Goal: Information Seeking & Learning: Learn about a topic

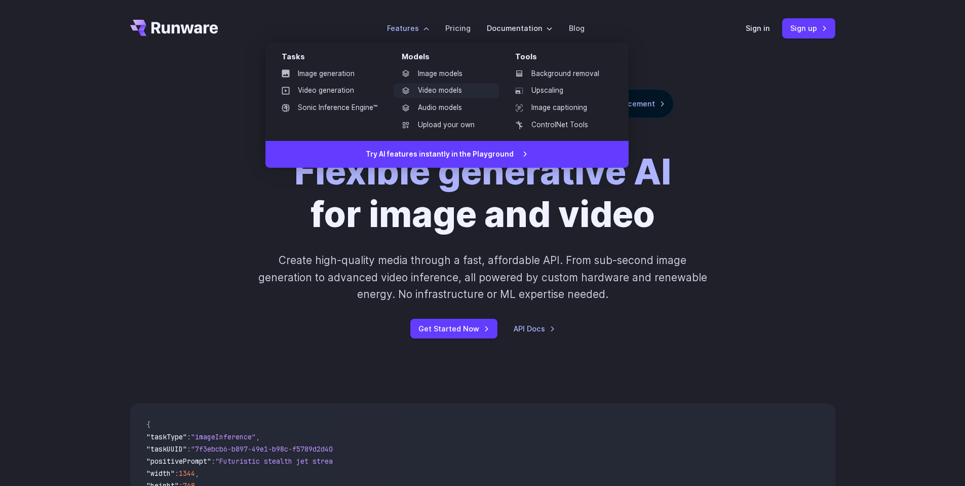
click at [465, 91] on link "Video models" at bounding box center [446, 90] width 105 height 15
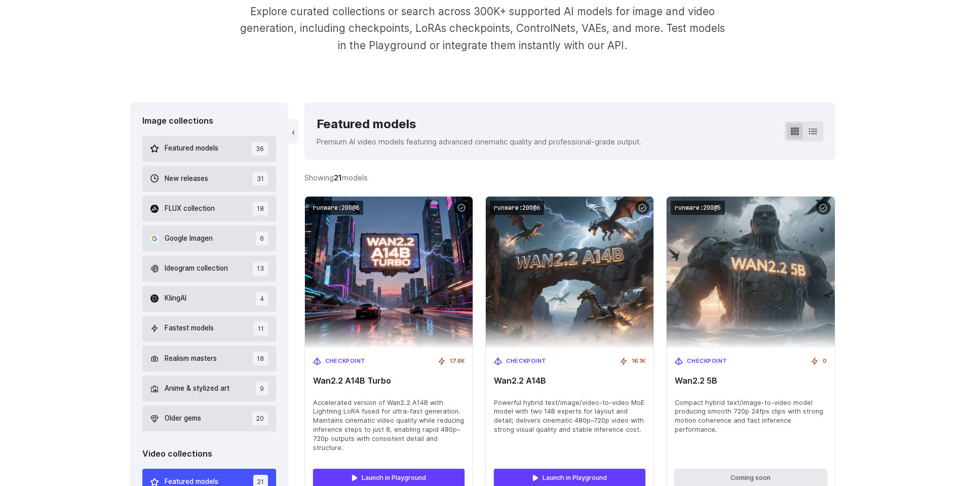
scroll to position [253, 0]
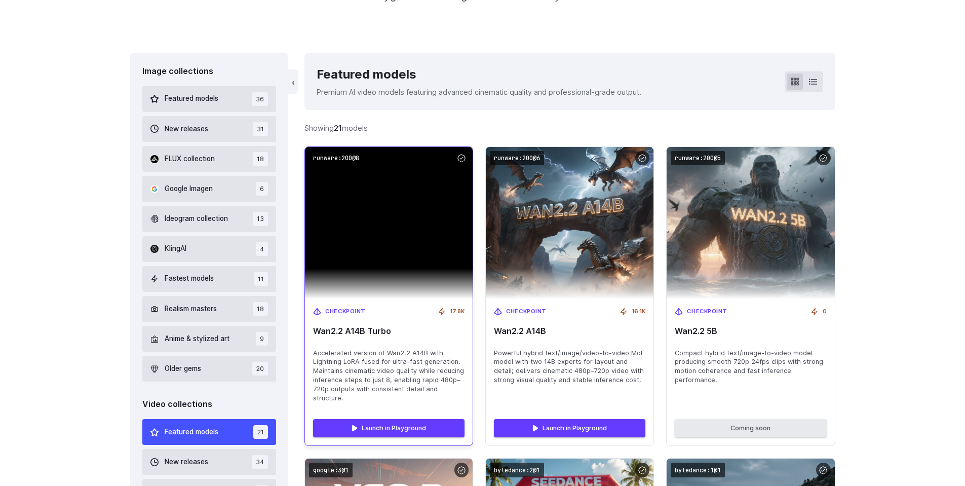
click at [423, 274] on img at bounding box center [389, 223] width 168 height 152
click at [404, 187] on img at bounding box center [389, 223] width 168 height 152
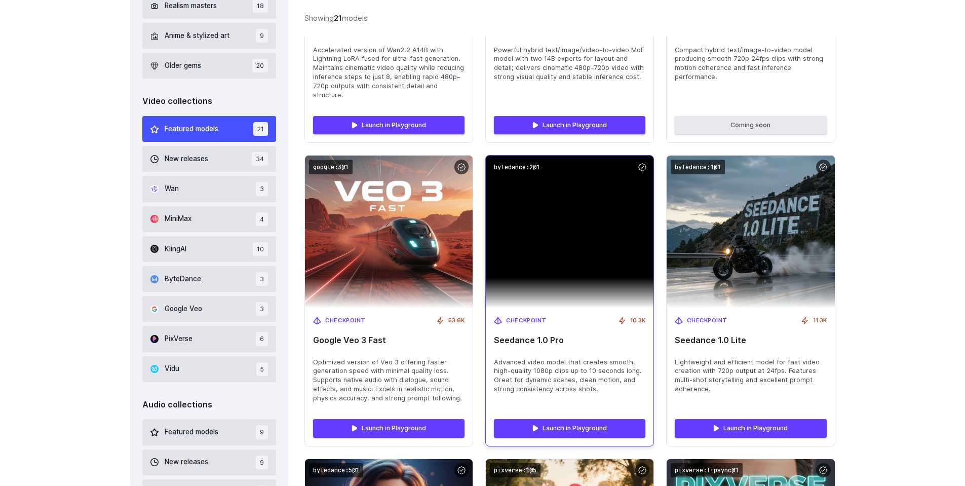
scroll to position [557, 0]
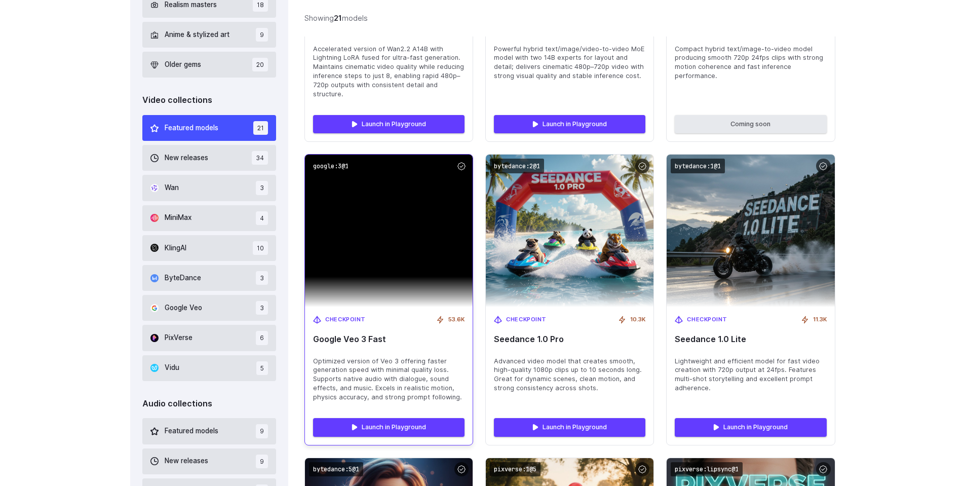
click at [407, 276] on img at bounding box center [389, 231] width 168 height 152
click at [369, 206] on img at bounding box center [389, 231] width 168 height 152
click at [343, 321] on span "Checkpoint" at bounding box center [345, 319] width 41 height 9
click at [395, 420] on link "Launch in Playground" at bounding box center [388, 427] width 151 height 18
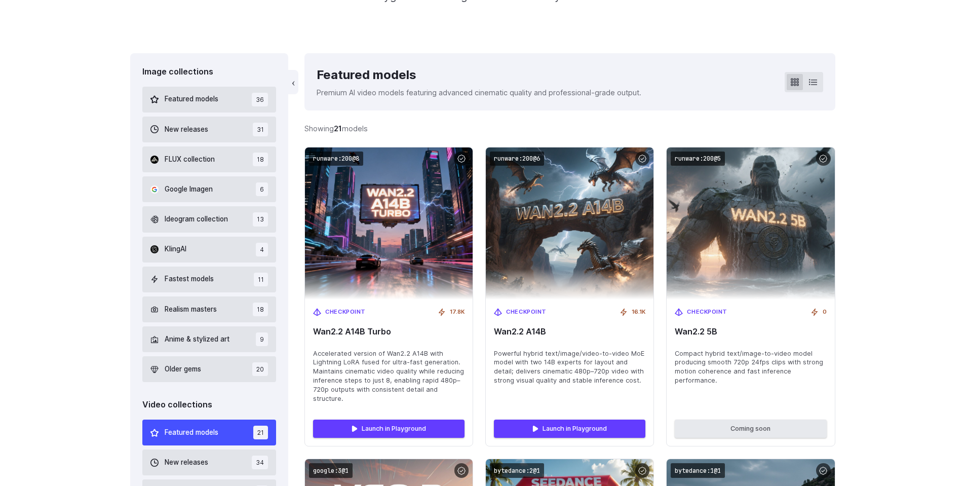
scroll to position [253, 0]
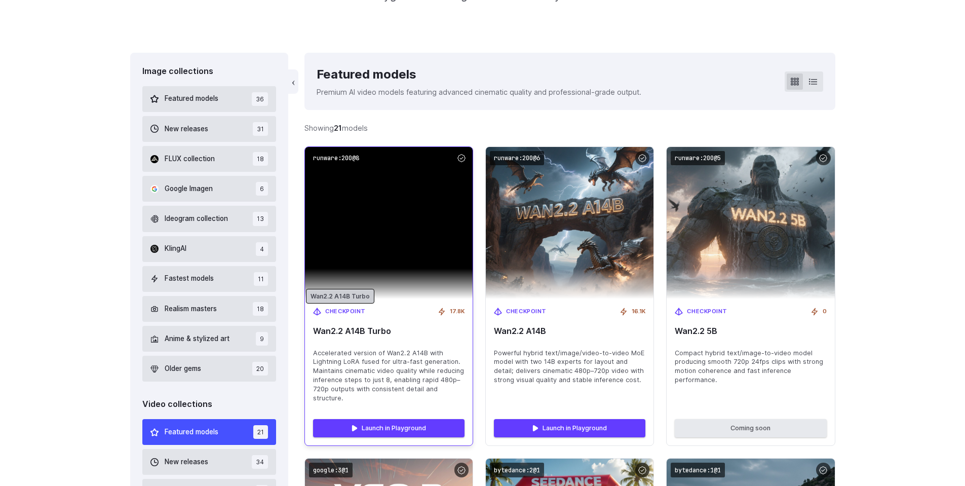
click at [359, 309] on span "Checkpoint" at bounding box center [345, 311] width 41 height 9
click at [412, 226] on img at bounding box center [389, 223] width 168 height 152
click at [414, 423] on link "Launch in Playground" at bounding box center [388, 428] width 151 height 18
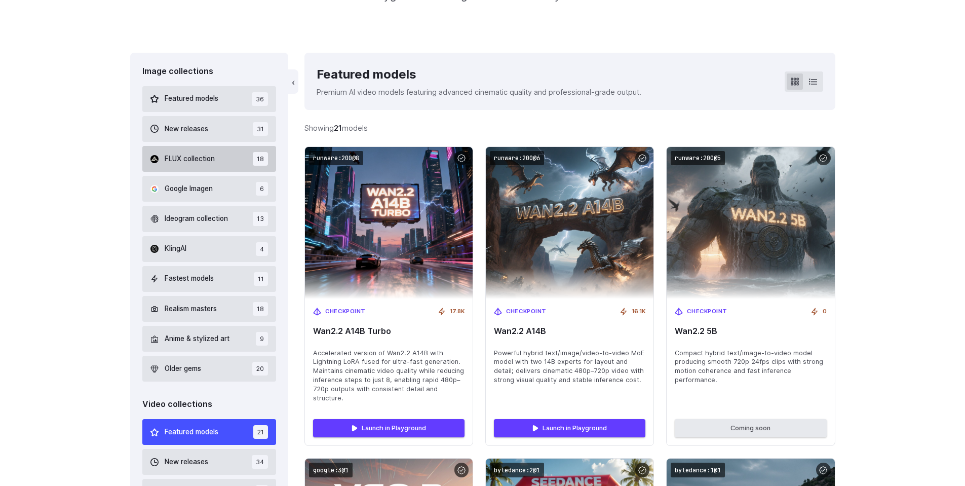
click at [202, 152] on button "FLUX collection 18" at bounding box center [209, 159] width 134 height 26
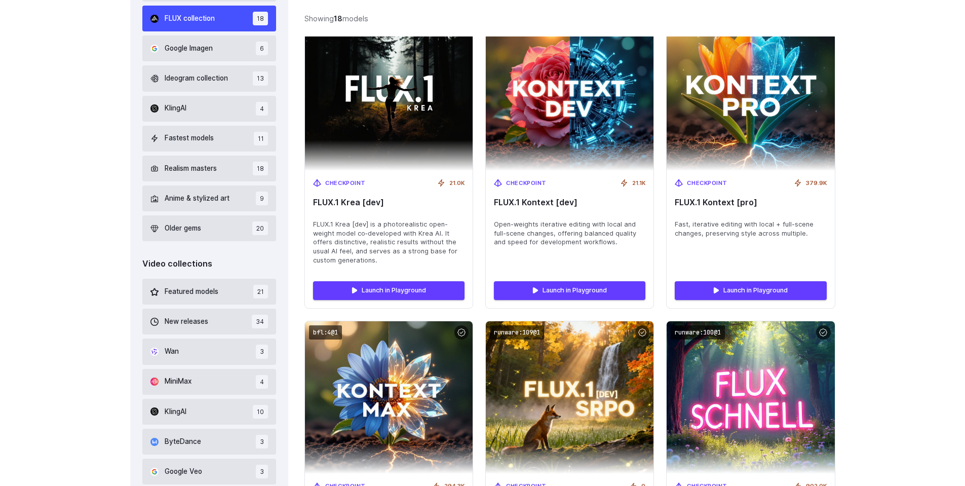
scroll to position [546, 0]
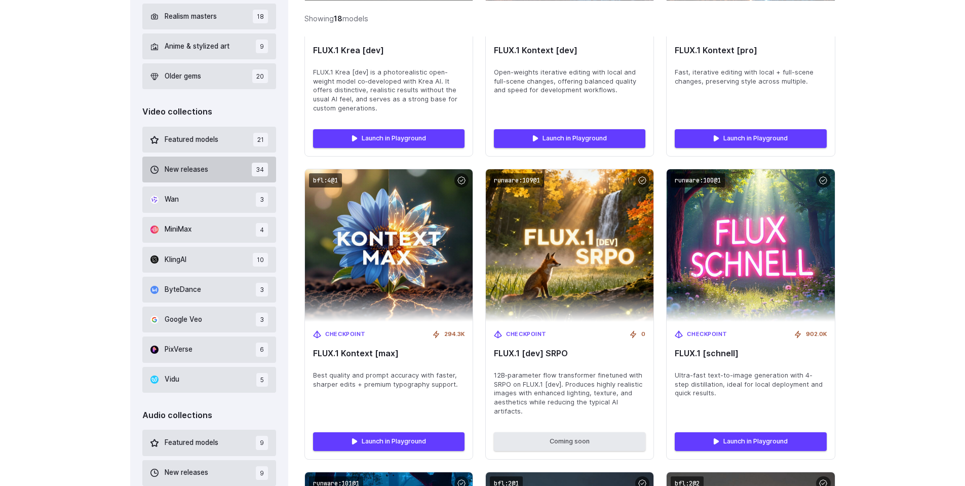
click at [225, 172] on button "New releases 34" at bounding box center [209, 170] width 134 height 26
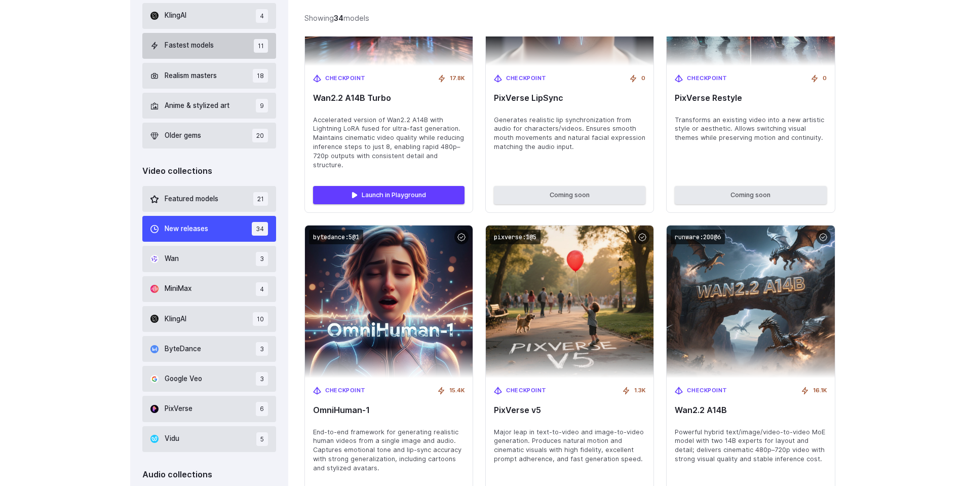
scroll to position [546, 0]
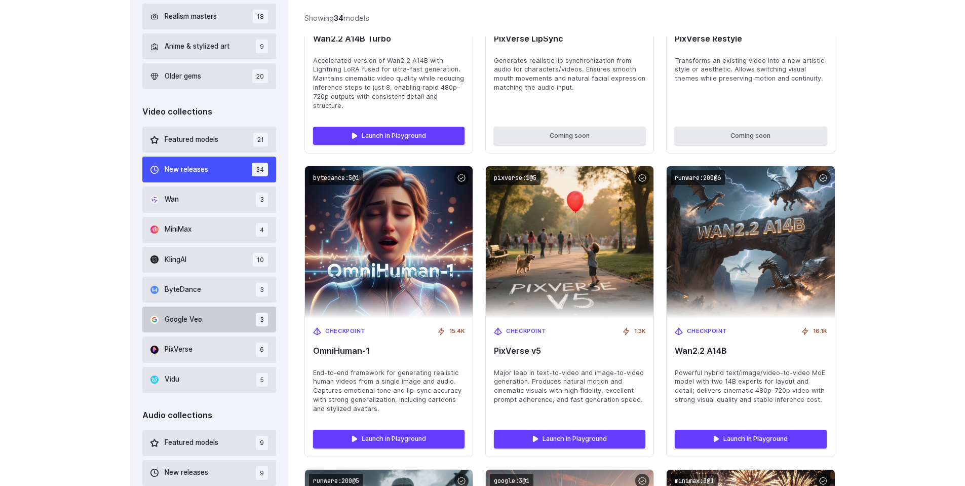
click at [220, 330] on button "Google Veo 3" at bounding box center [209, 320] width 134 height 26
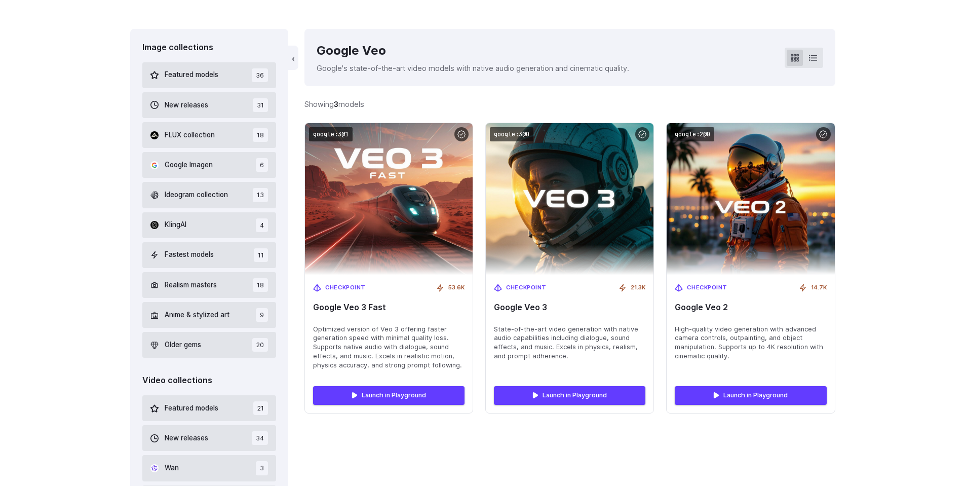
scroll to position [242, 0]
